Goal: Use online tool/utility: Utilize a website feature to perform a specific function

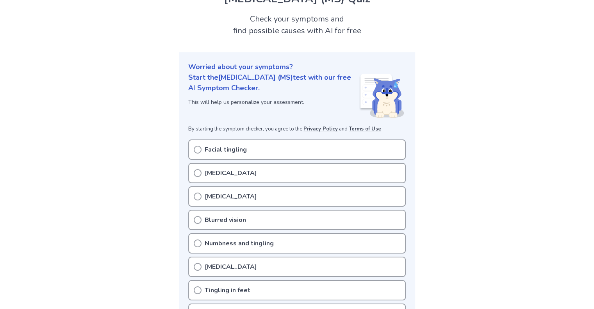
scroll to position [78, 0]
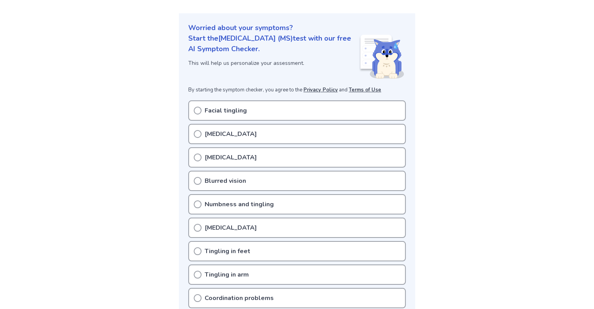
click at [225, 177] on p "Blurred vision" at bounding box center [225, 180] width 41 height 9
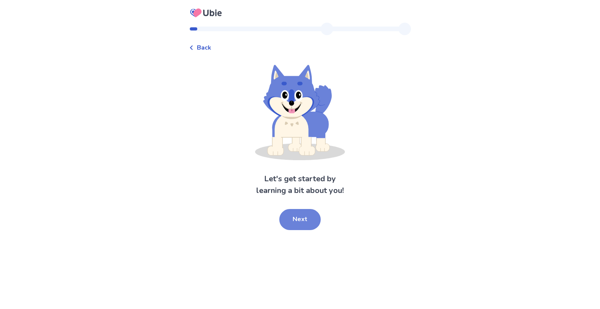
click at [297, 222] on button "Next" at bounding box center [299, 219] width 41 height 21
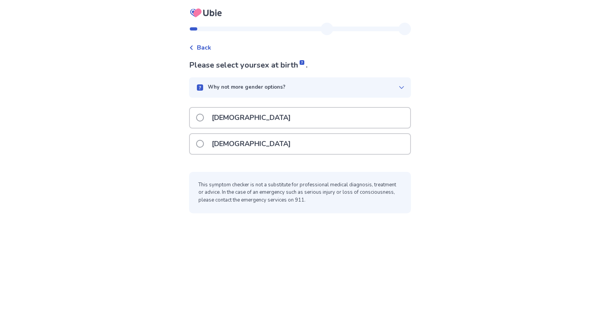
click at [242, 146] on p "[DEMOGRAPHIC_DATA]" at bounding box center [251, 144] width 88 height 20
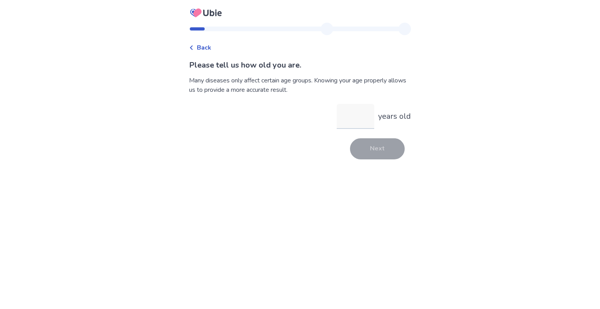
click at [347, 122] on input "years old" at bounding box center [355, 116] width 37 height 25
type input "*"
type input "**"
click at [372, 146] on button "Next" at bounding box center [377, 148] width 55 height 21
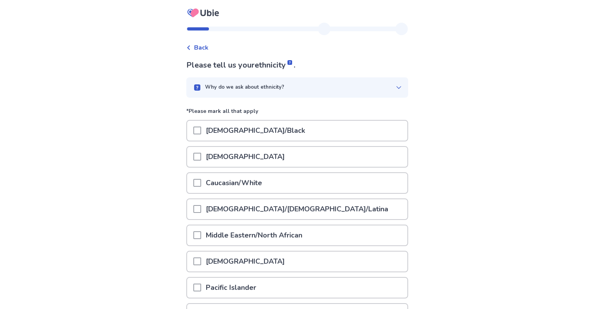
click at [235, 179] on p "Caucasian/White" at bounding box center [234, 183] width 66 height 20
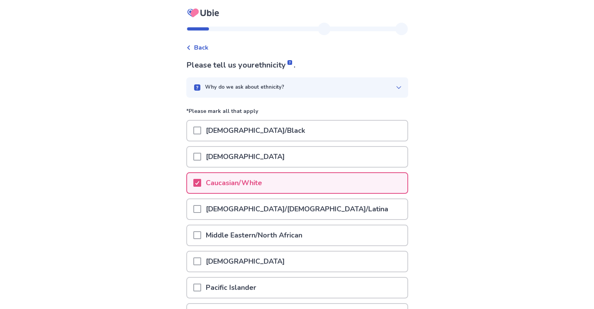
scroll to position [82, 0]
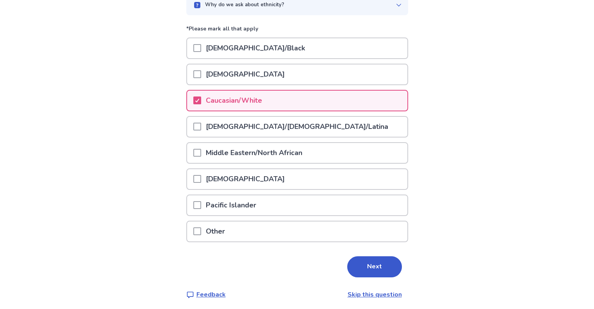
click at [369, 257] on button "Next" at bounding box center [374, 266] width 55 height 21
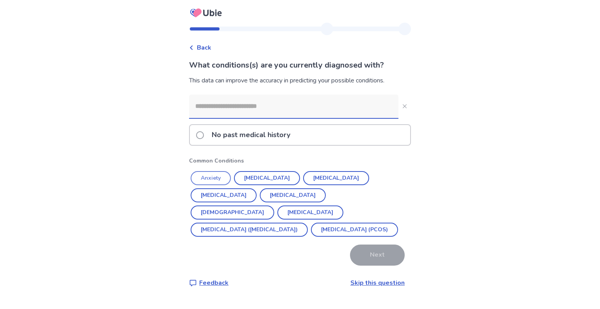
click at [221, 181] on button "Anxiety" at bounding box center [211, 178] width 40 height 14
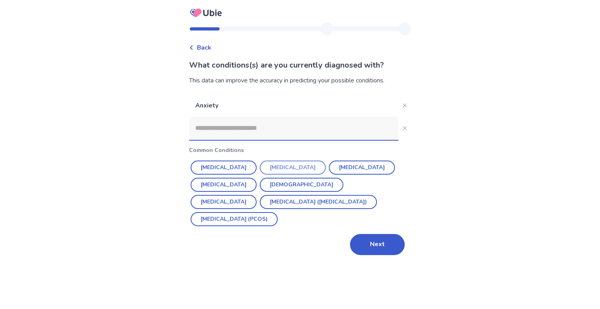
click at [282, 166] on button "[MEDICAL_DATA]" at bounding box center [293, 167] width 66 height 14
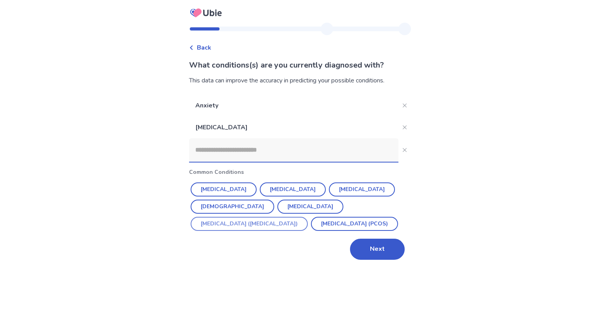
click at [295, 217] on button "Irritable Bowel Syndrome (IBS)" at bounding box center [249, 224] width 117 height 14
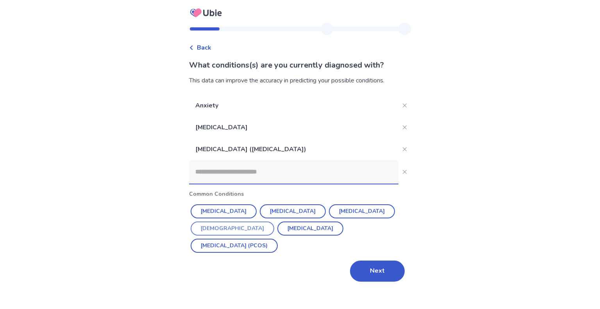
click at [274, 221] on button "Asthma" at bounding box center [233, 228] width 84 height 14
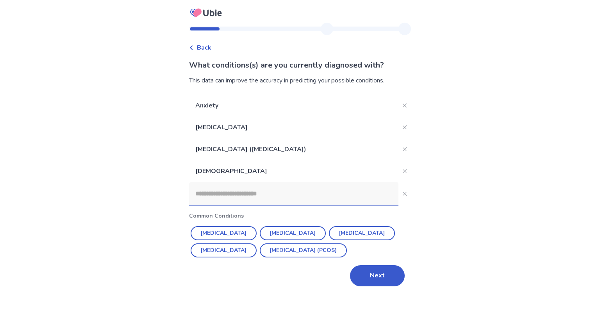
click at [262, 199] on input at bounding box center [293, 193] width 209 height 23
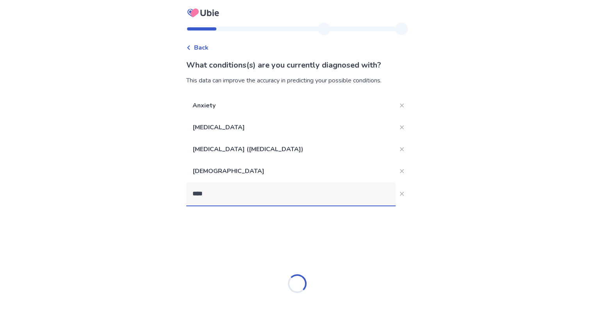
type input "*****"
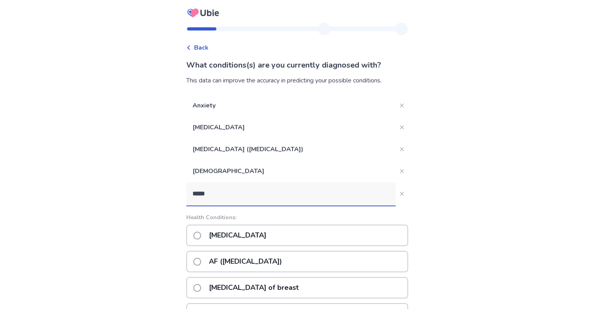
click at [256, 234] on p "Fibromyalgia" at bounding box center [237, 235] width 67 height 20
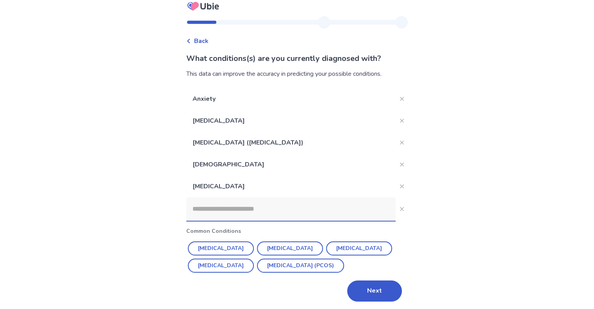
scroll to position [8, 0]
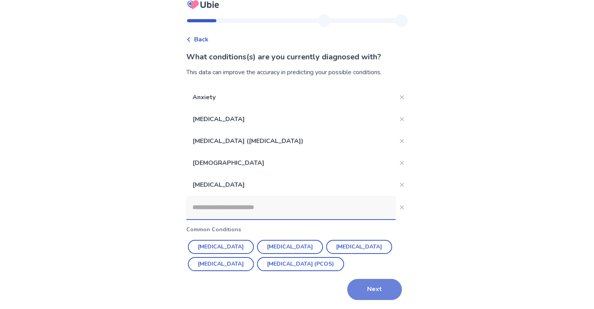
click at [375, 290] on button "Next" at bounding box center [374, 289] width 55 height 21
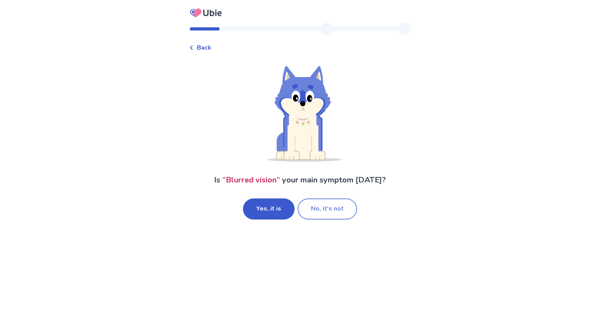
click at [317, 210] on button "No, it's not" at bounding box center [326, 208] width 59 height 21
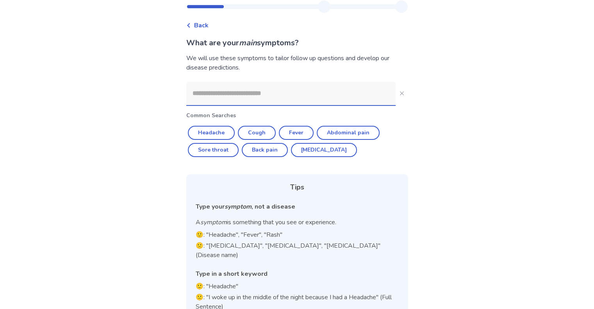
scroll to position [32, 0]
